Goal: Task Accomplishment & Management: Use online tool/utility

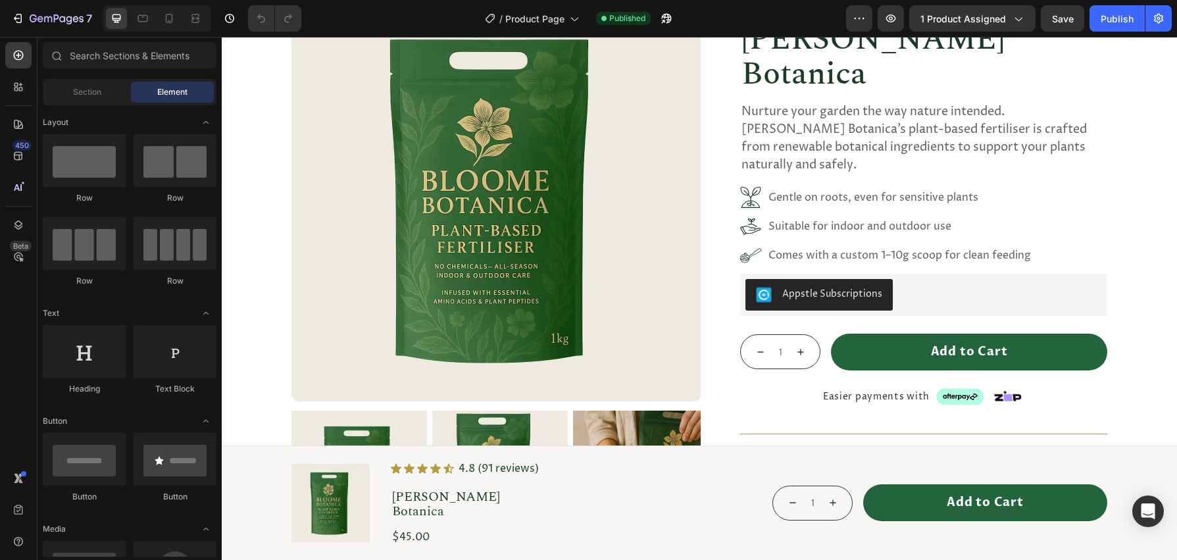
scroll to position [322, 0]
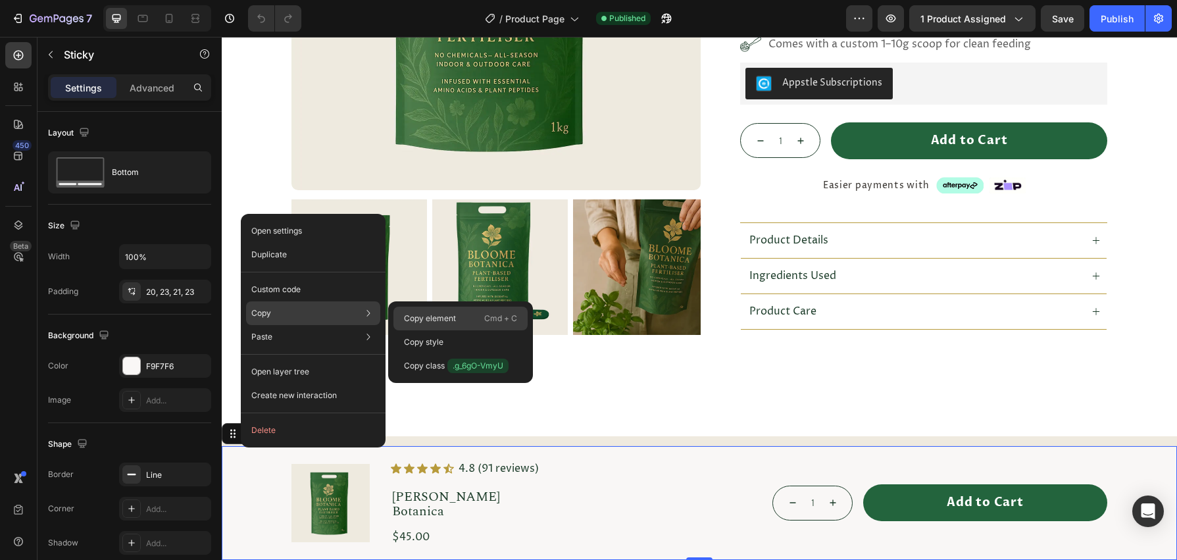
drag, startPoint x: 430, startPoint y: 319, endPoint x: 207, endPoint y: 282, distance: 226.7
click at [430, 319] on p "Copy element" at bounding box center [430, 319] width 52 height 12
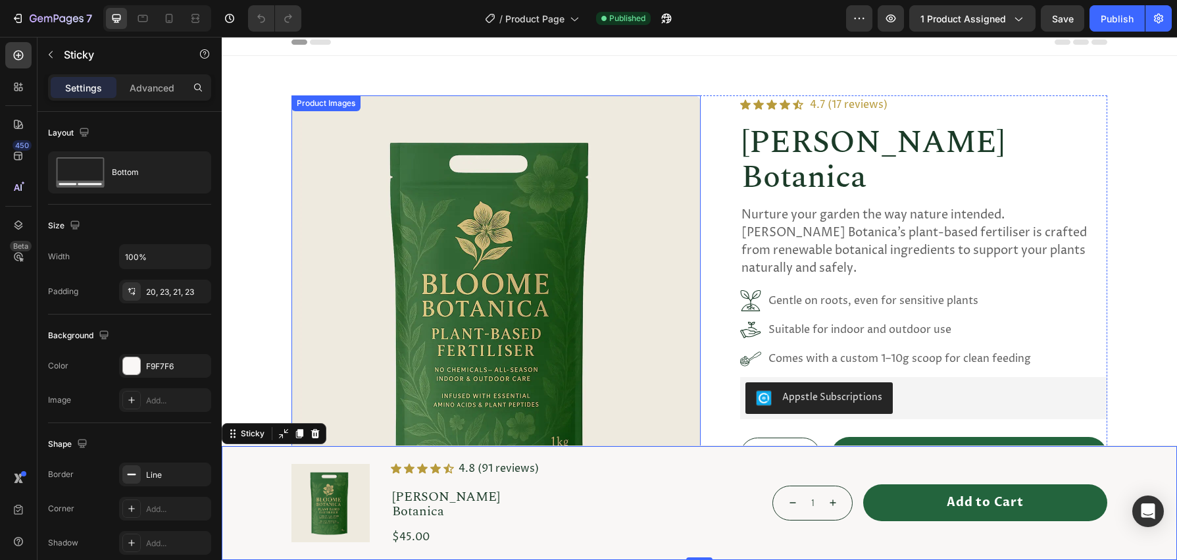
scroll to position [0, 0]
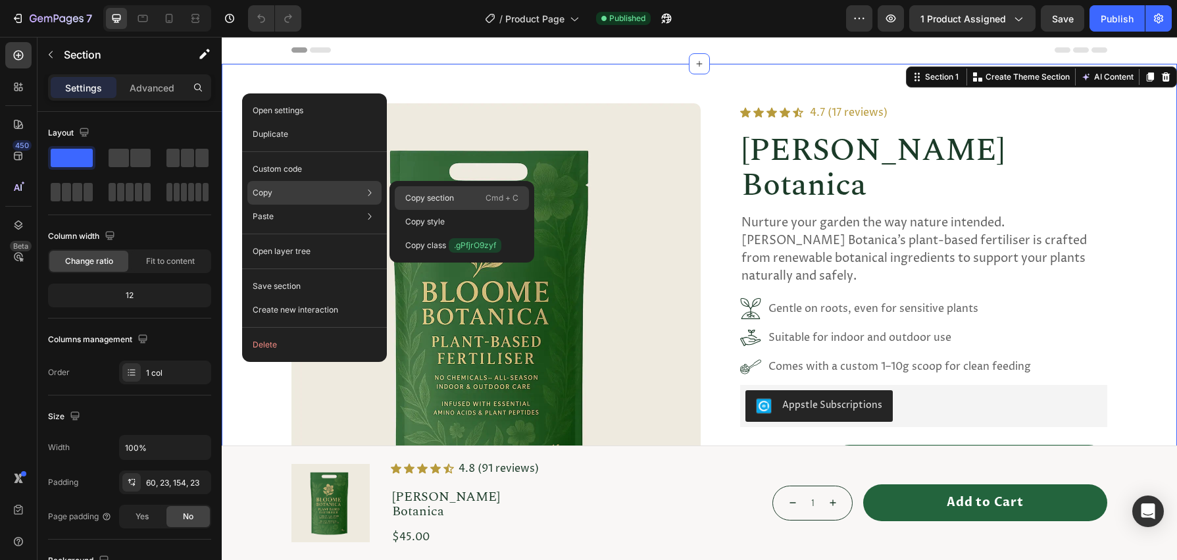
click at [421, 199] on p "Copy section" at bounding box center [429, 198] width 49 height 12
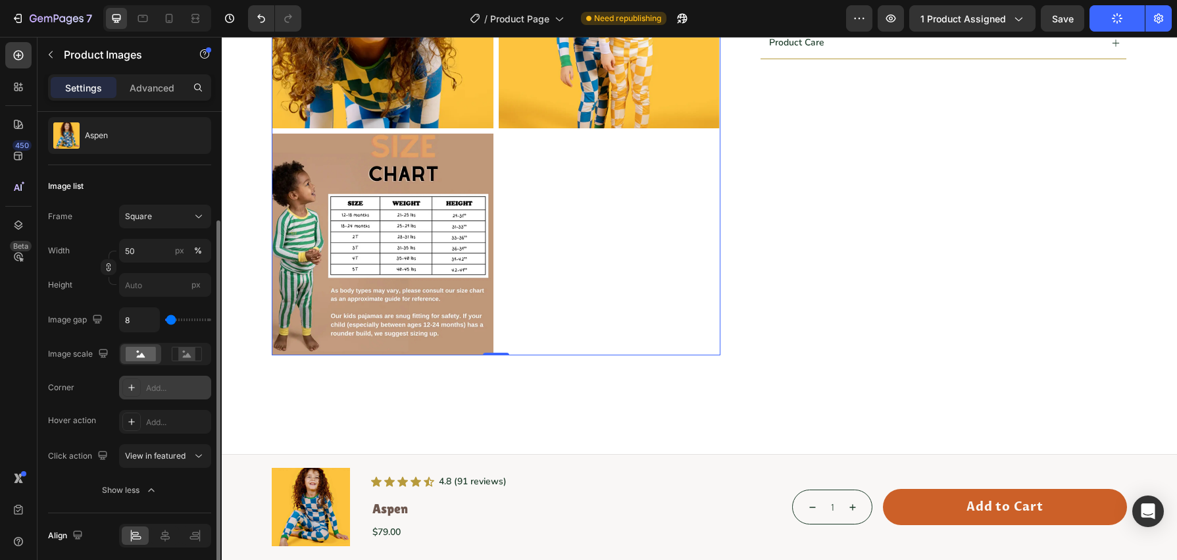
scroll to position [134, 0]
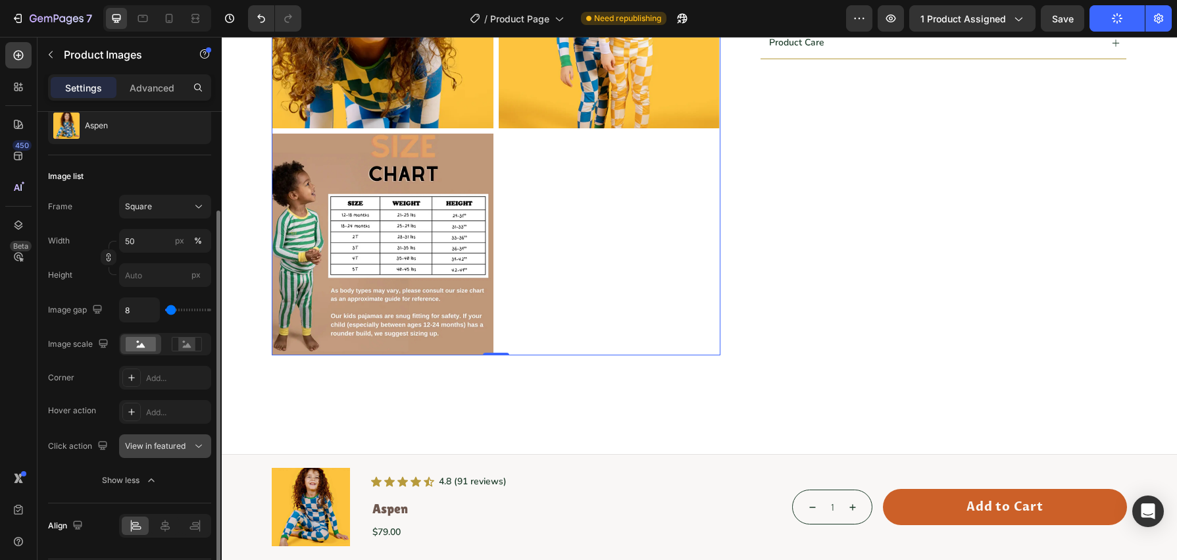
click at [190, 451] on div "View in featured" at bounding box center [158, 446] width 67 height 12
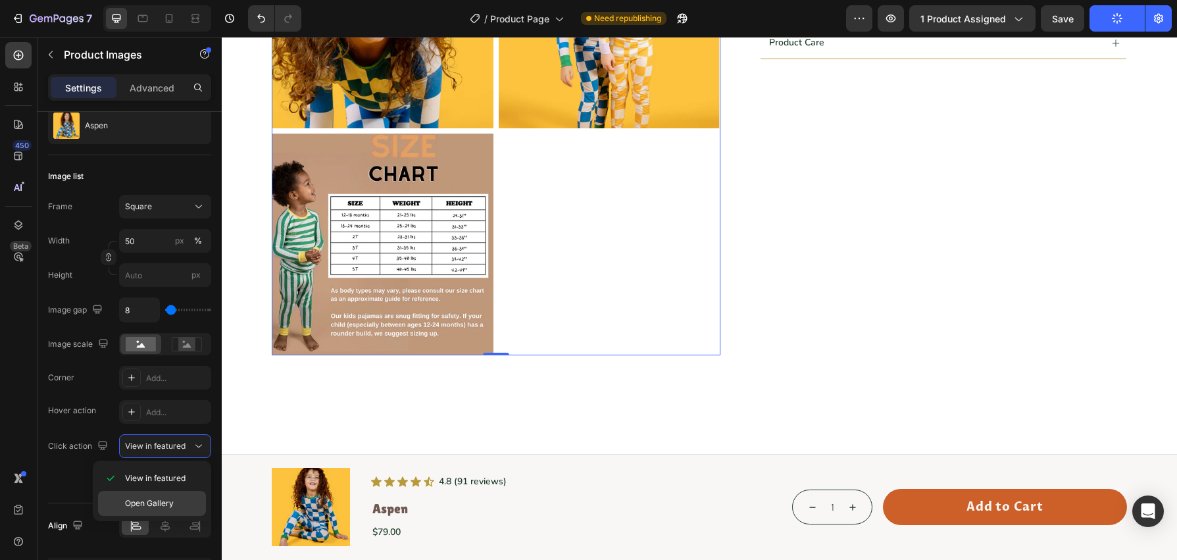
click at [149, 503] on span "Open Gallery" at bounding box center [149, 503] width 49 height 12
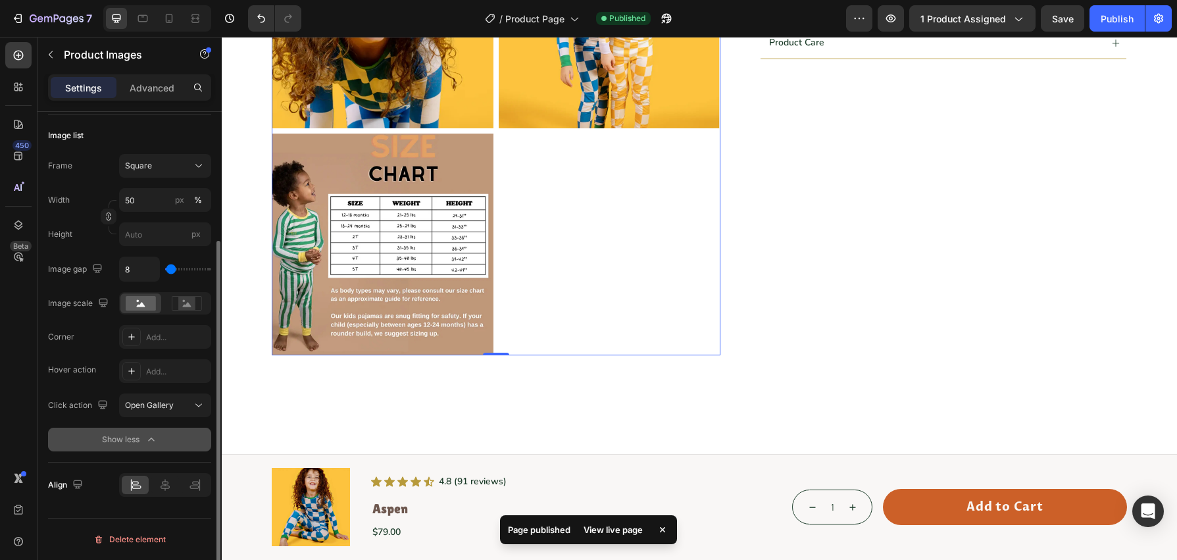
scroll to position [0, 0]
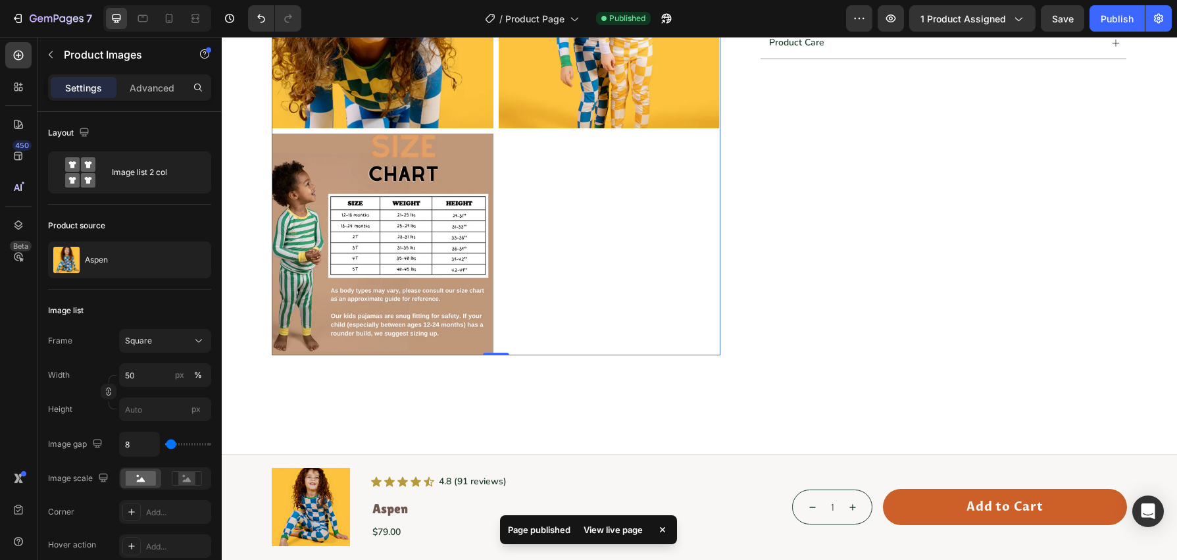
click at [615, 281] on div at bounding box center [496, 18] width 449 height 676
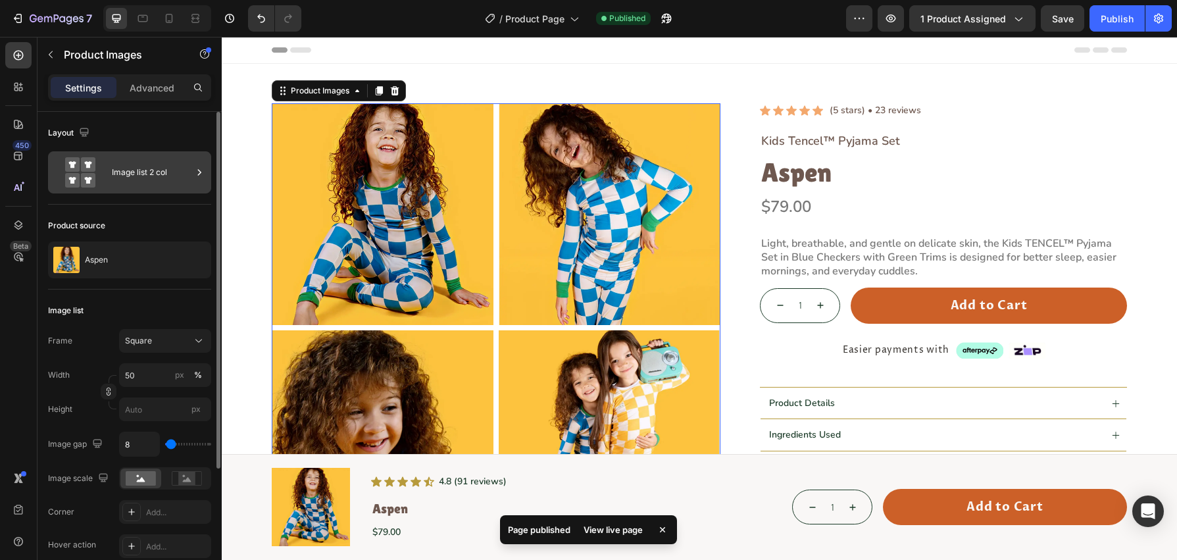
click at [157, 166] on div "Image list 2 col" at bounding box center [152, 172] width 80 height 30
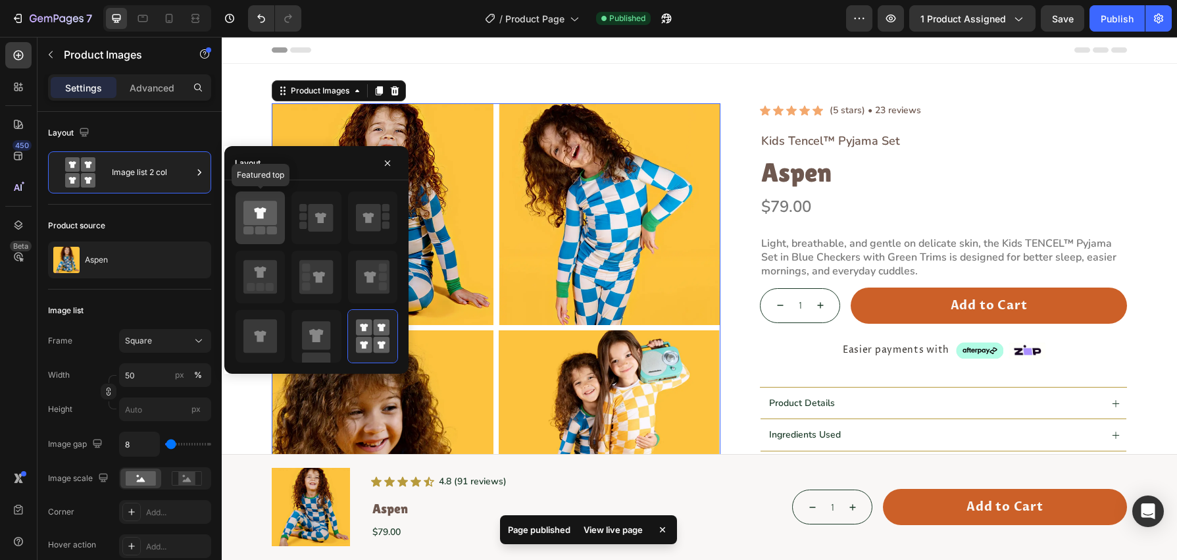
drag, startPoint x: 257, startPoint y: 226, endPoint x: 254, endPoint y: 213, distance: 12.9
click at [257, 226] on icon at bounding box center [260, 217] width 34 height 37
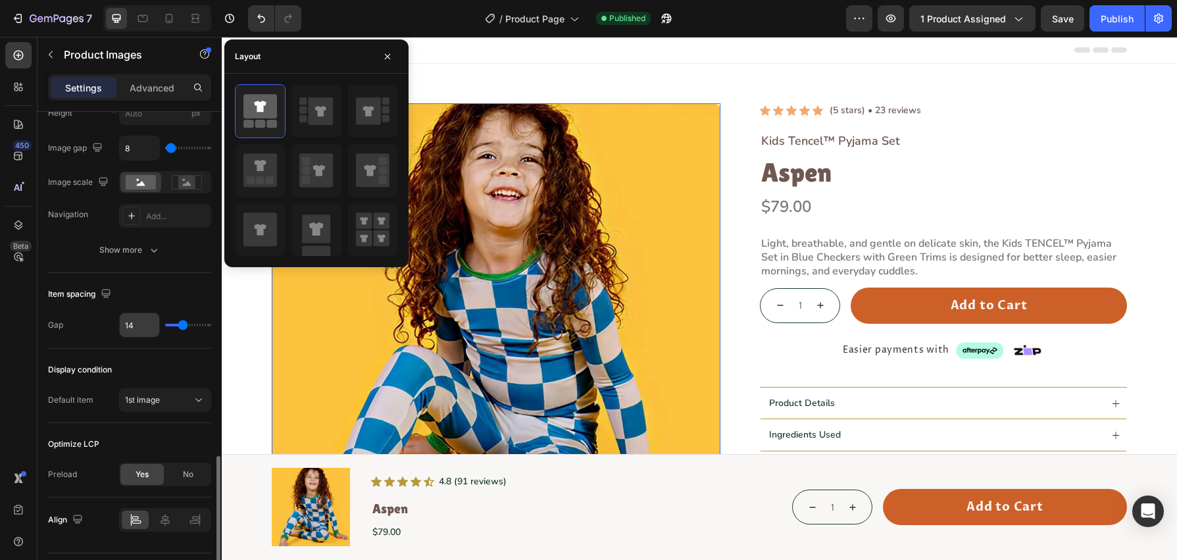
scroll to position [850, 0]
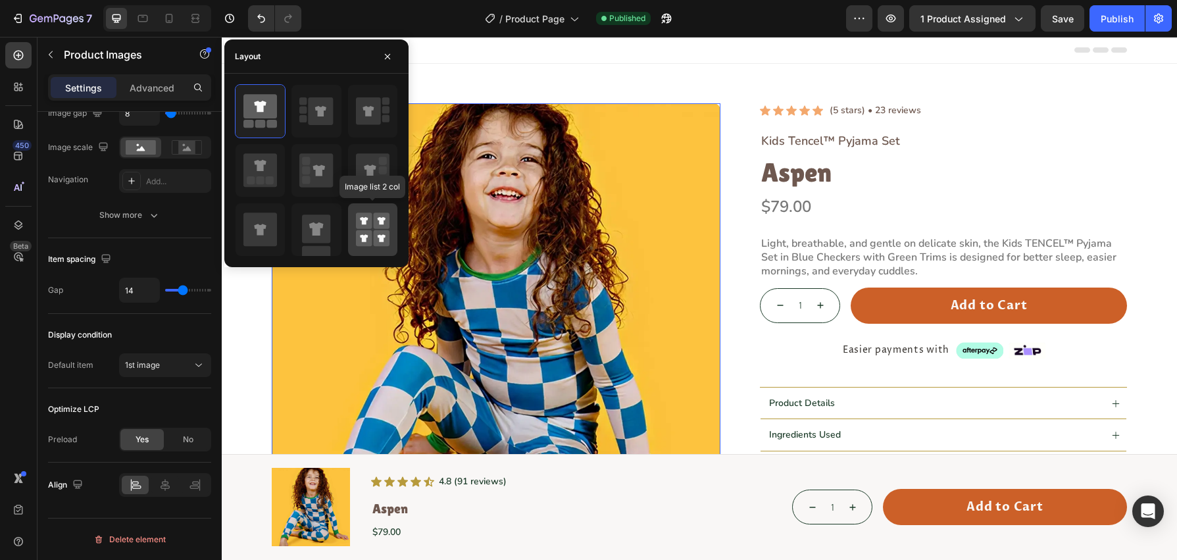
click at [372, 231] on icon at bounding box center [373, 229] width 34 height 37
type input "50"
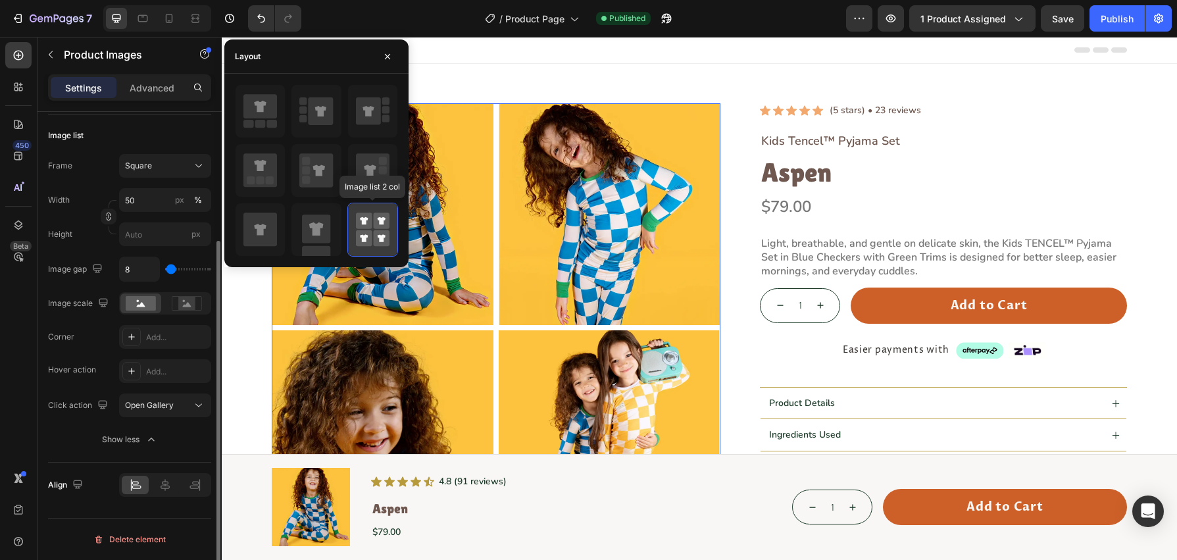
scroll to position [175, 0]
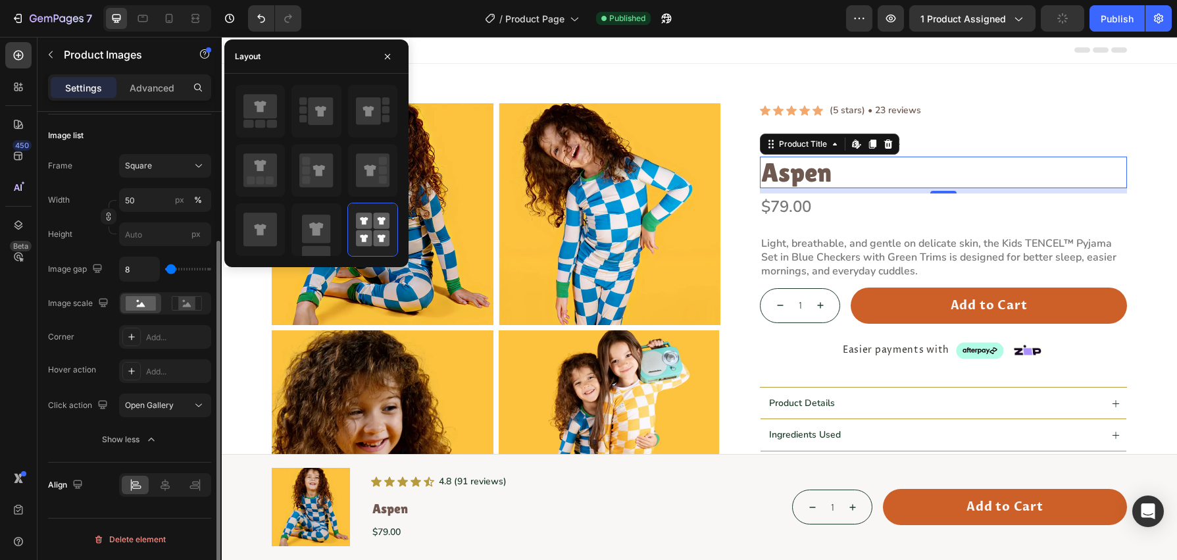
click at [959, 188] on div "Aspen Product Title Edit content in Shopify 0" at bounding box center [943, 173] width 367 height 32
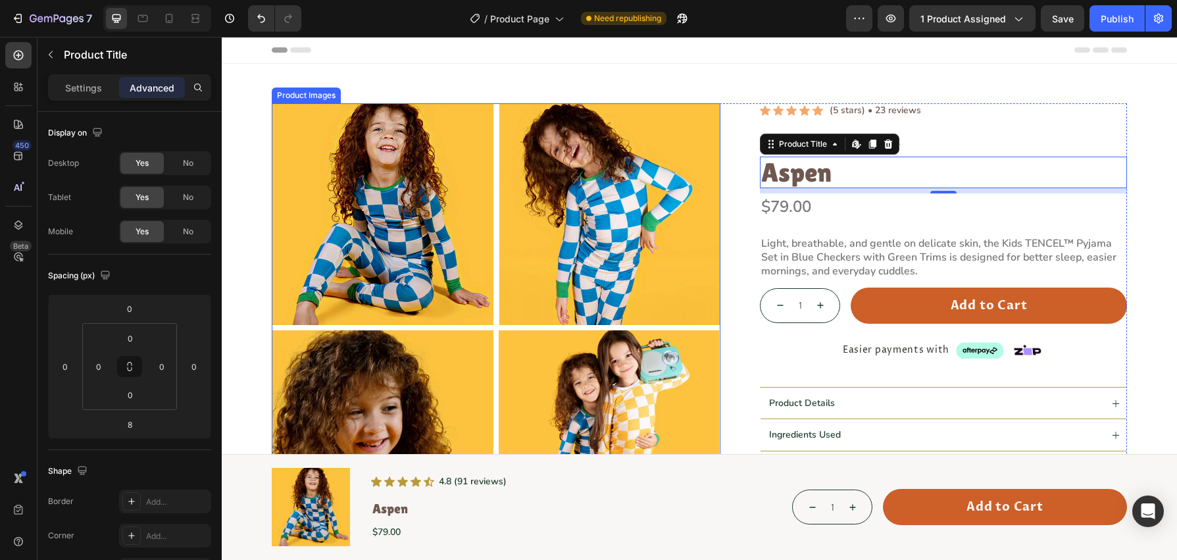
click at [499, 305] on div at bounding box center [610, 214] width 222 height 222
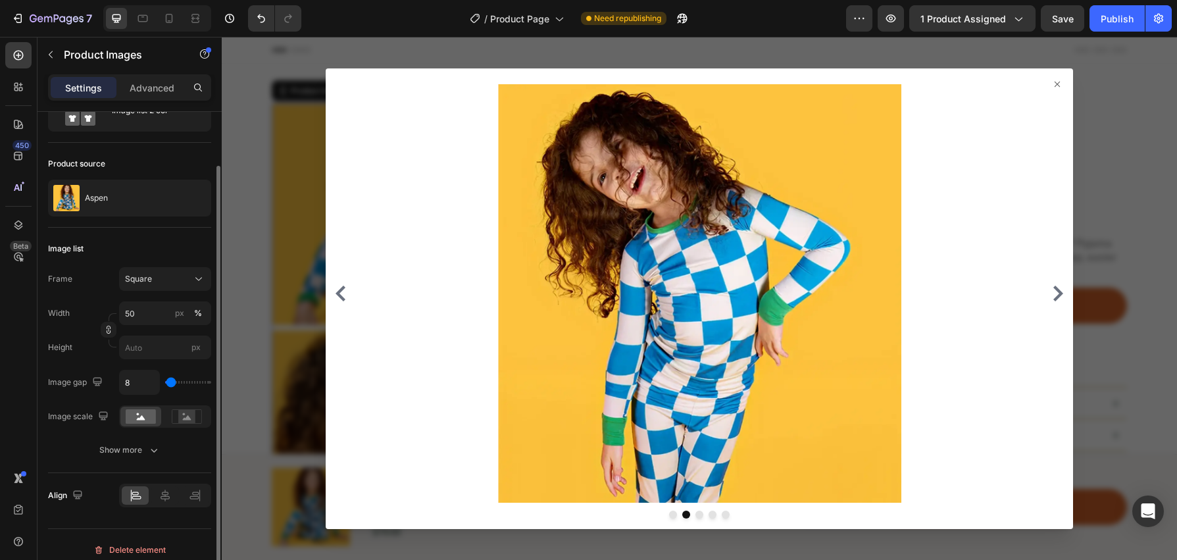
scroll to position [60, 0]
click at [139, 386] on input "8" at bounding box center [139, 384] width 39 height 24
type input "2"
type input "20"
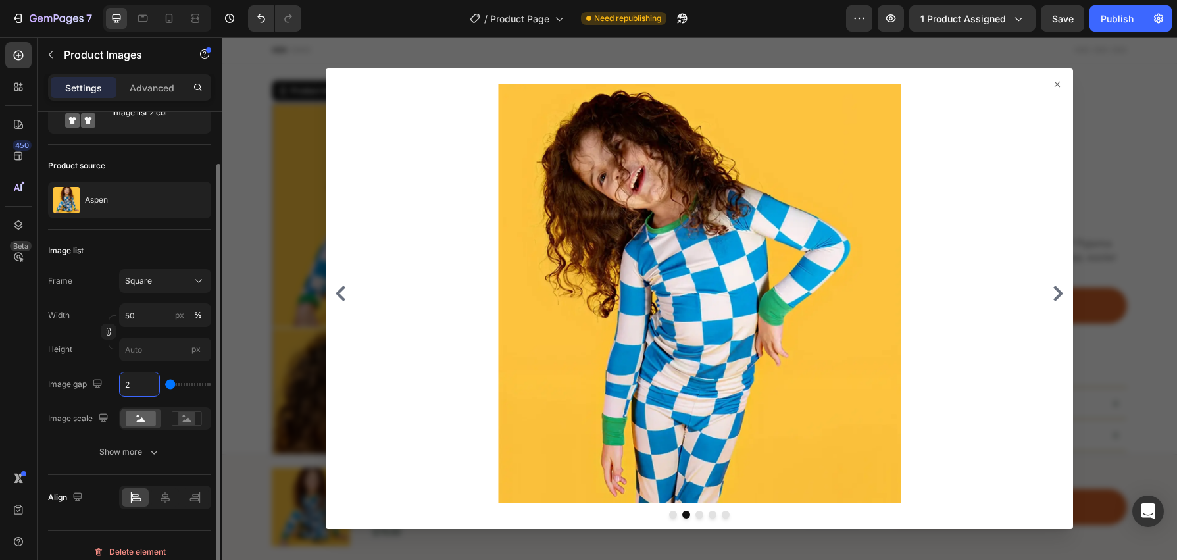
type input "20"
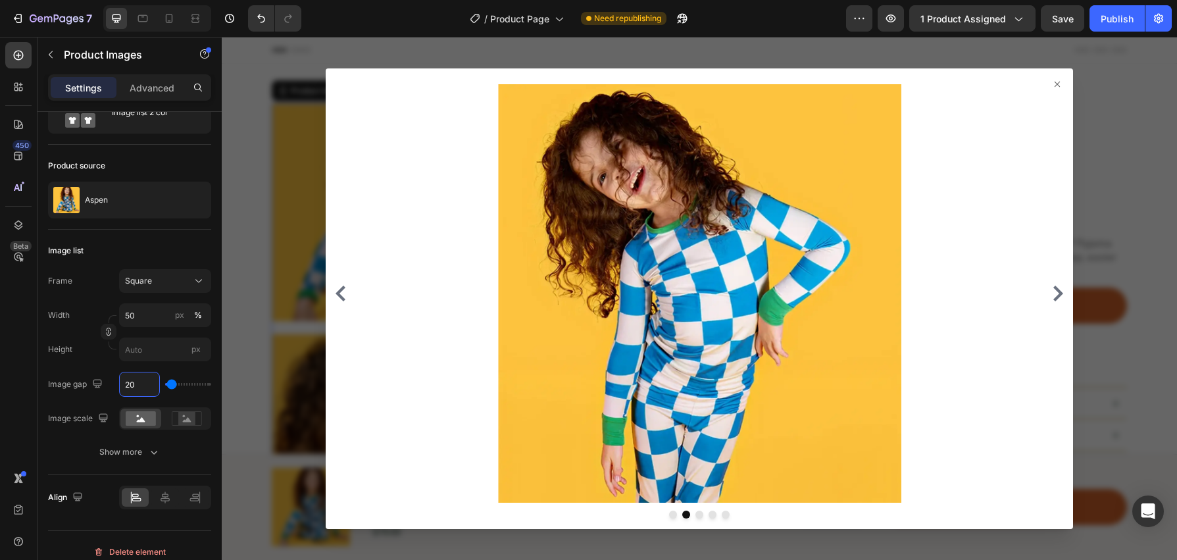
type input "20"
click at [295, 328] on div at bounding box center [699, 298] width 955 height 523
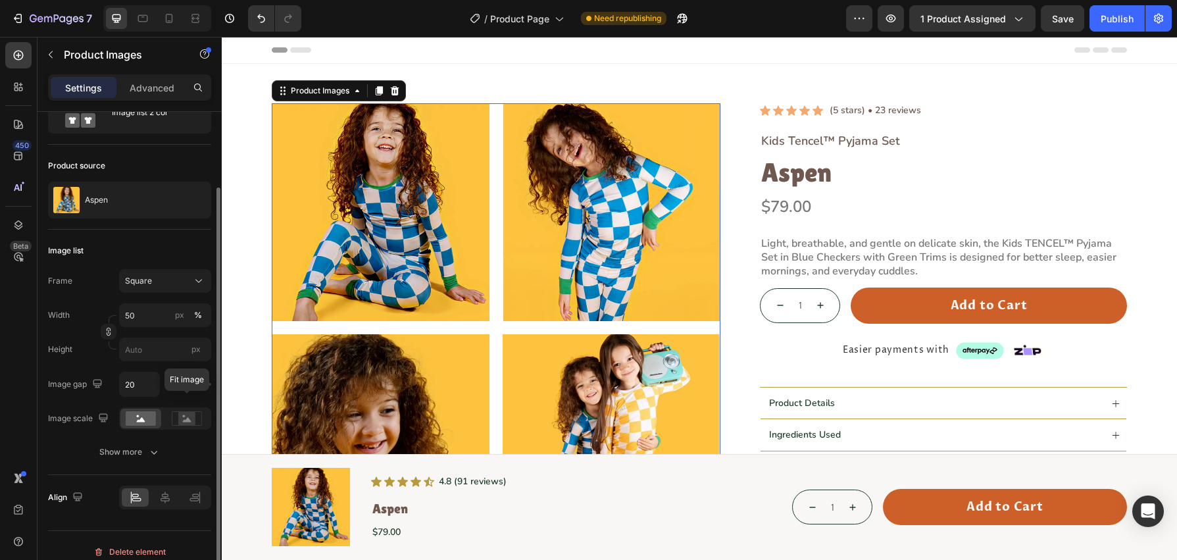
scroll to position [72, 0]
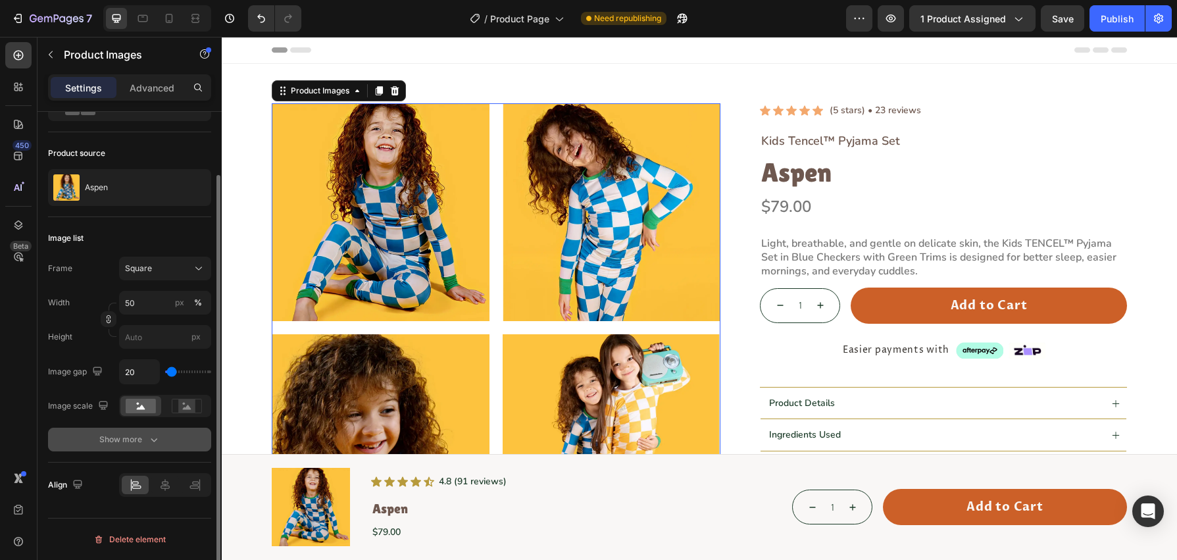
click at [163, 438] on button "Show more" at bounding box center [129, 440] width 163 height 24
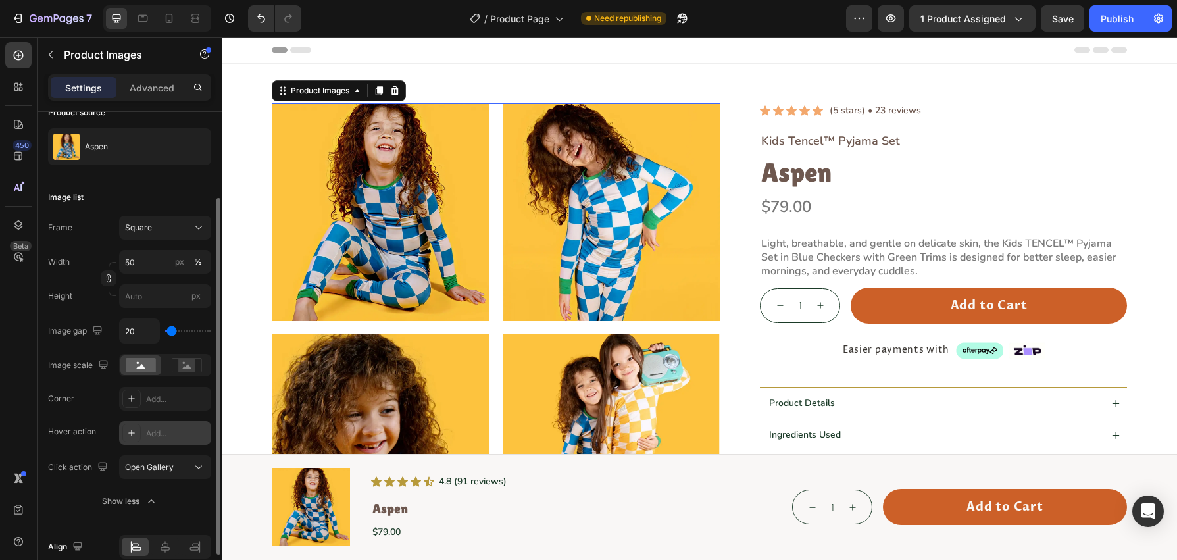
scroll to position [117, 0]
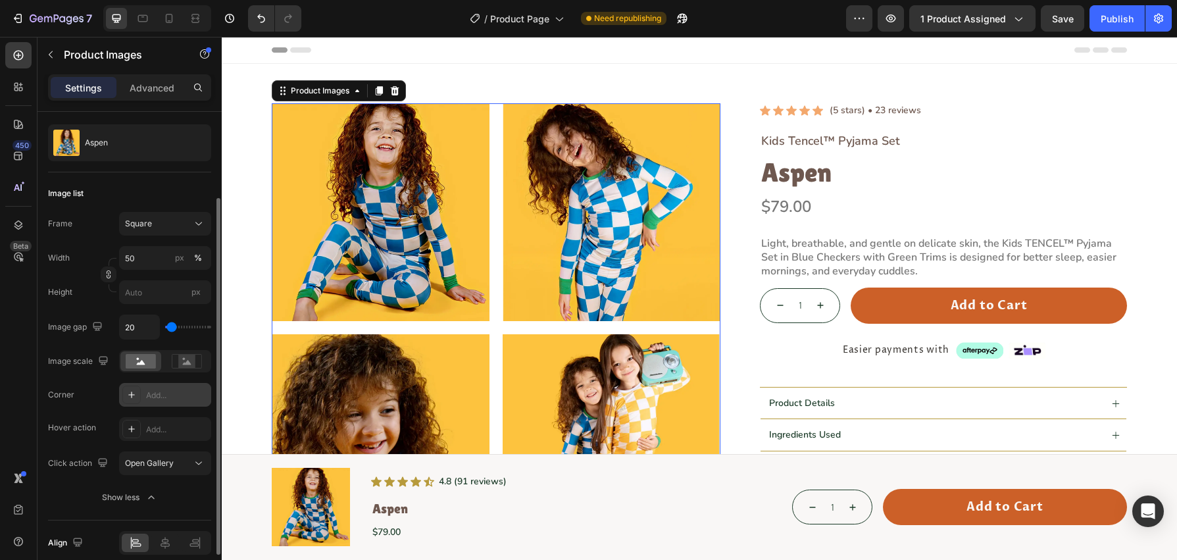
click at [129, 395] on icon at bounding box center [131, 394] width 7 height 7
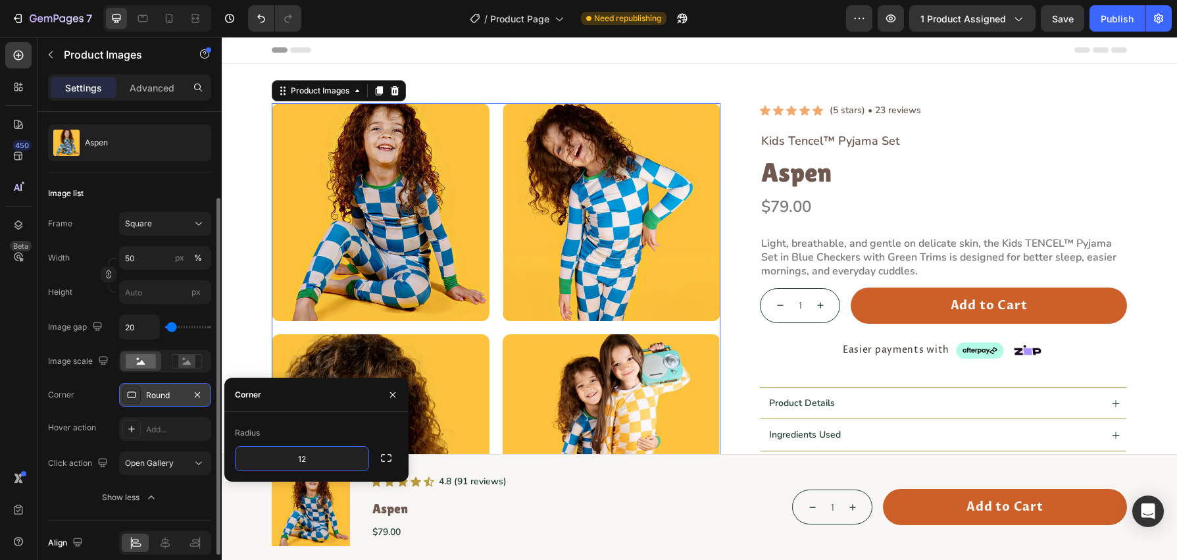
type input "12"
drag, startPoint x: 312, startPoint y: 421, endPoint x: 289, endPoint y: 401, distance: 30.3
click at [312, 421] on div "Radius 12" at bounding box center [316, 447] width 184 height 70
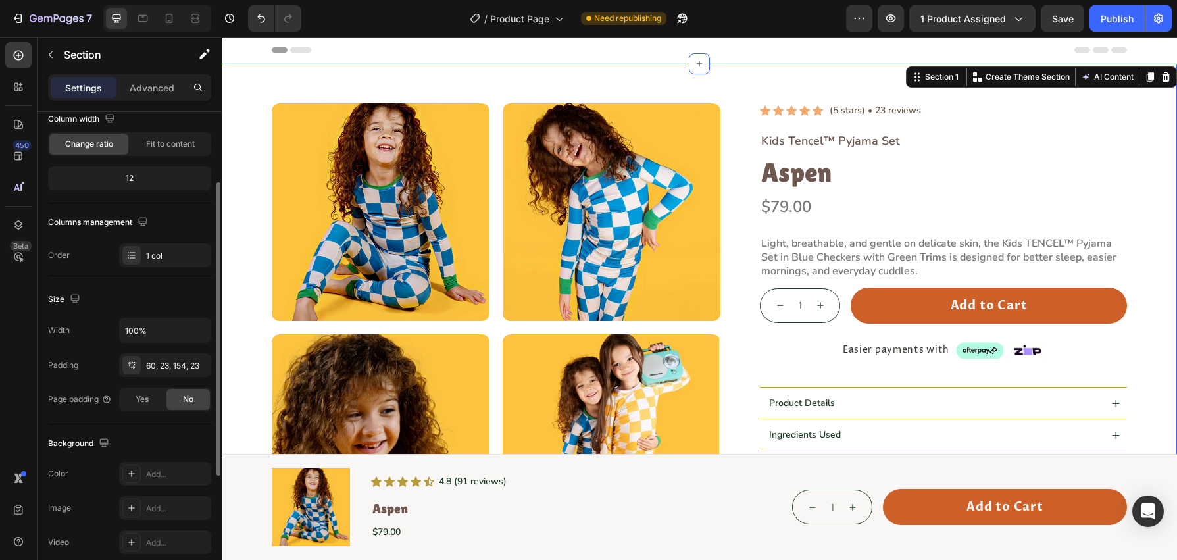
drag, startPoint x: 241, startPoint y: 348, endPoint x: 265, endPoint y: 351, distance: 23.8
click at [241, 348] on div "Product Images Icon Icon Icon Icon Icon Icon List (5 stars) • 23 reviews Text B…" at bounding box center [699, 443] width 925 height 680
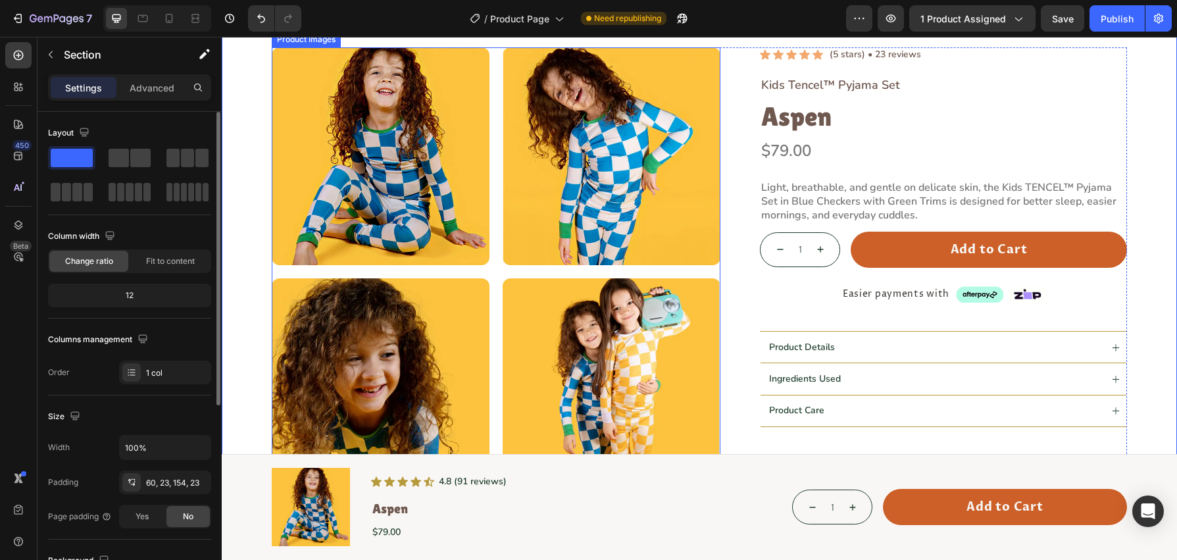
scroll to position [0, 0]
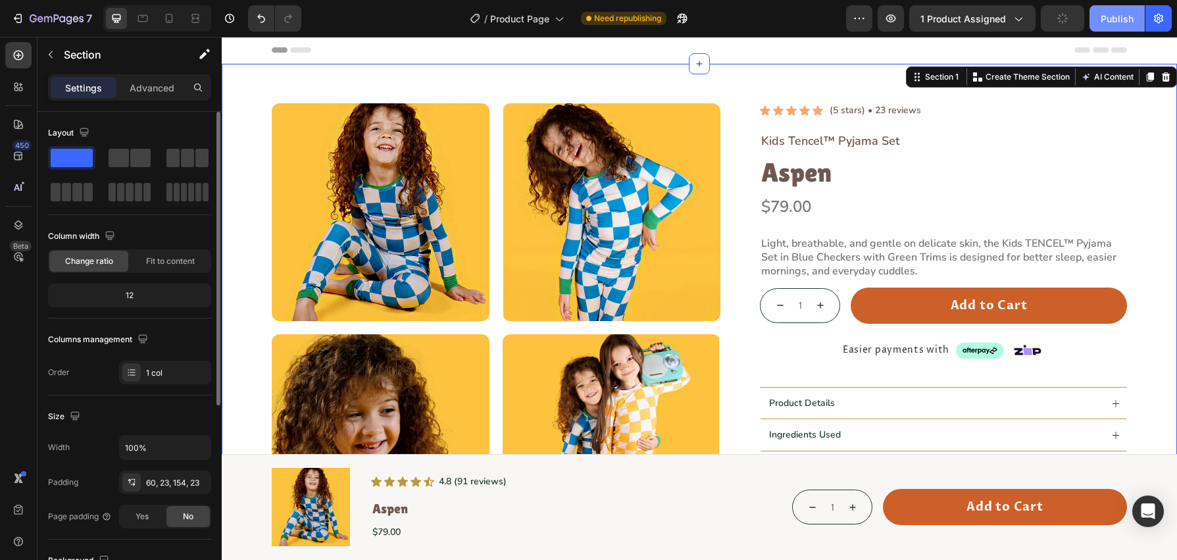
click at [1111, 18] on div "Publish" at bounding box center [1117, 19] width 33 height 14
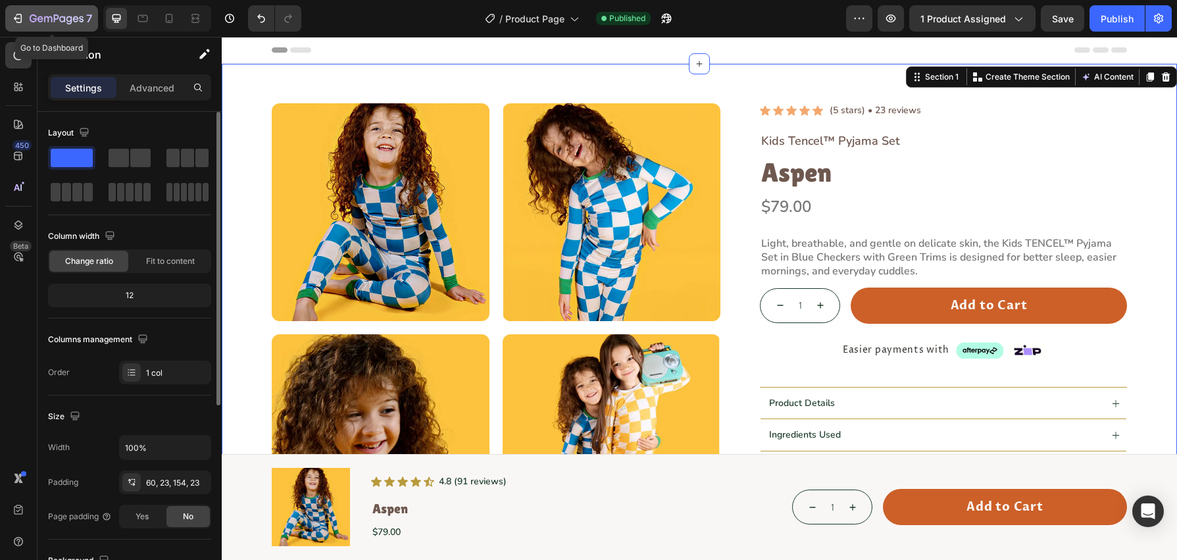
click at [29, 24] on div "7" at bounding box center [51, 19] width 81 height 16
